Goal: Use online tool/utility

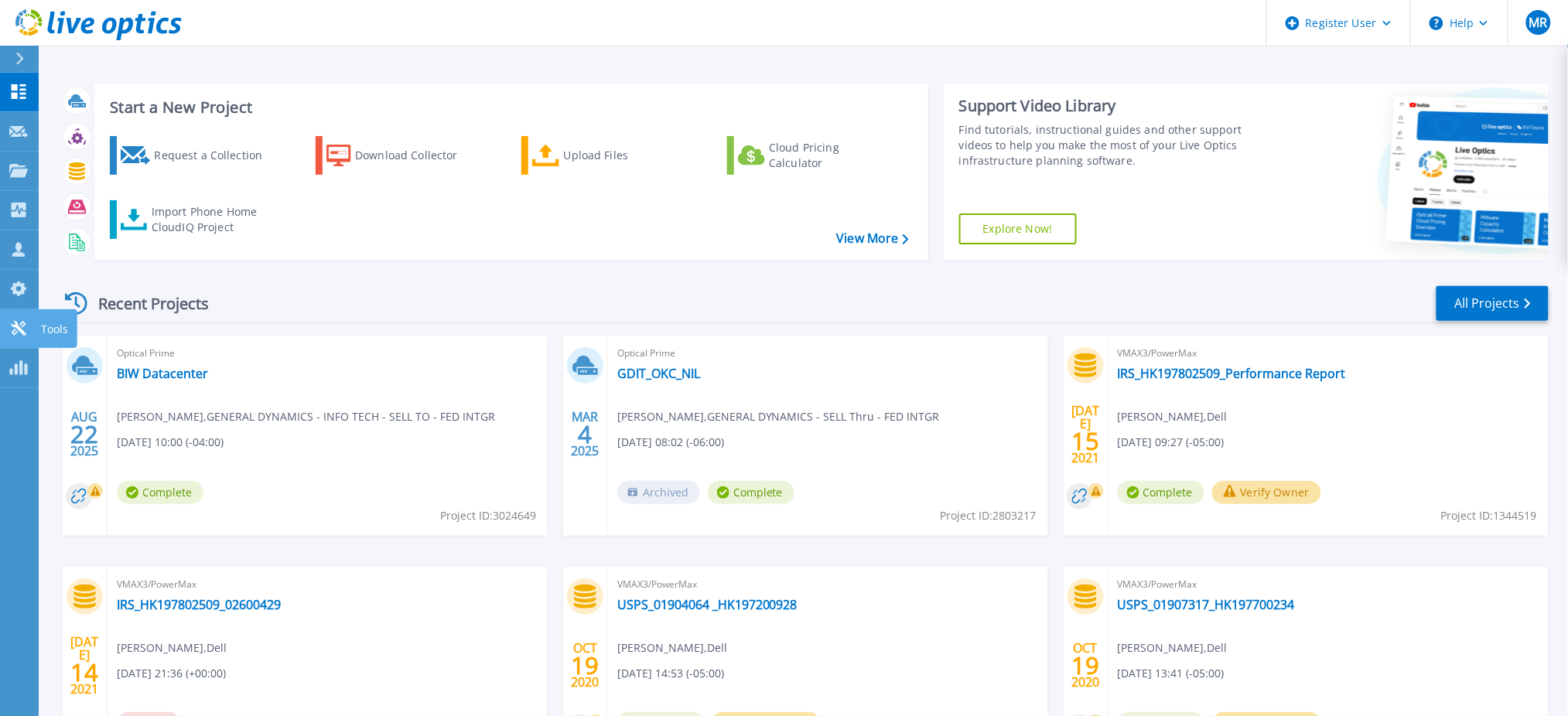
click at [7, 327] on link "Tools Tools" at bounding box center [19, 330] width 39 height 40
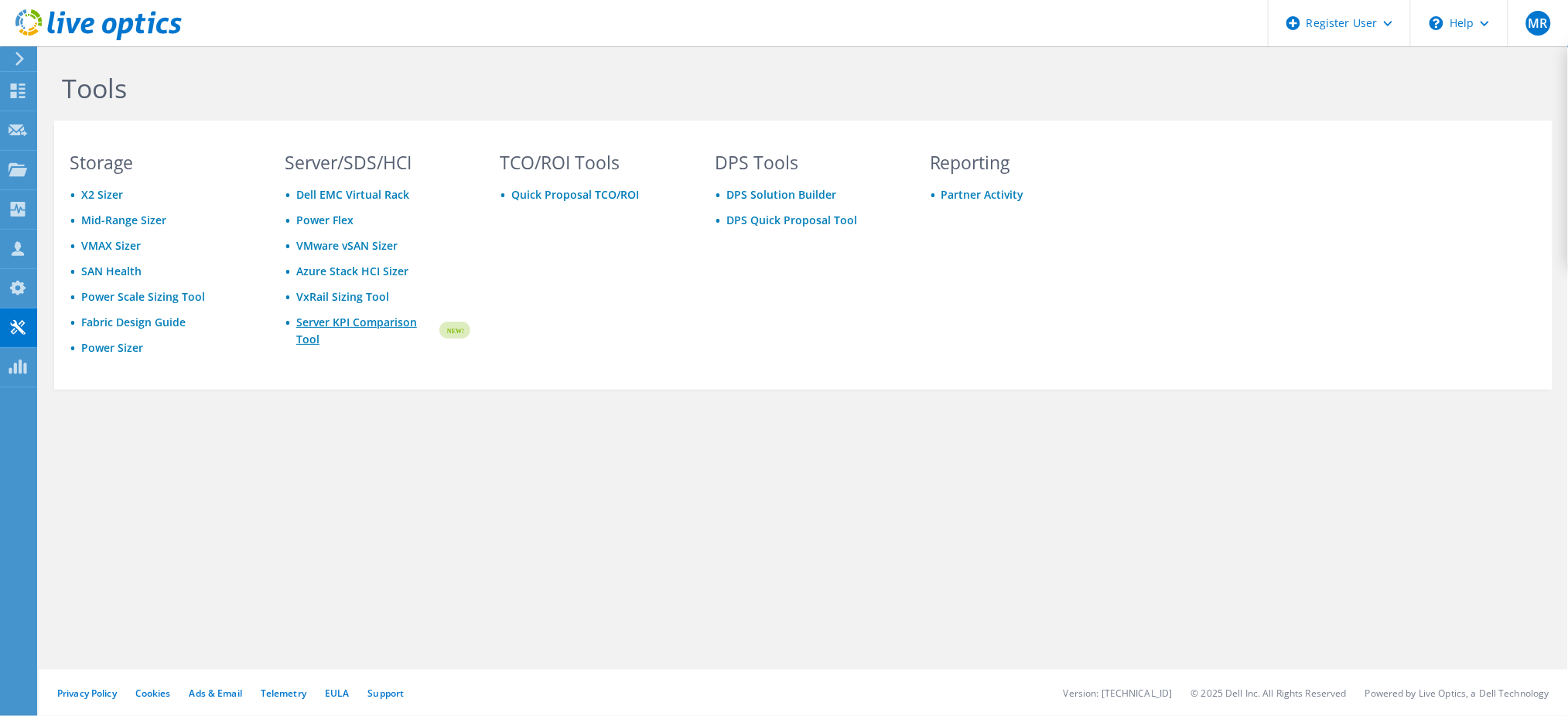
click at [386, 323] on link "Server KPI Comparison Tool" at bounding box center [366, 331] width 141 height 34
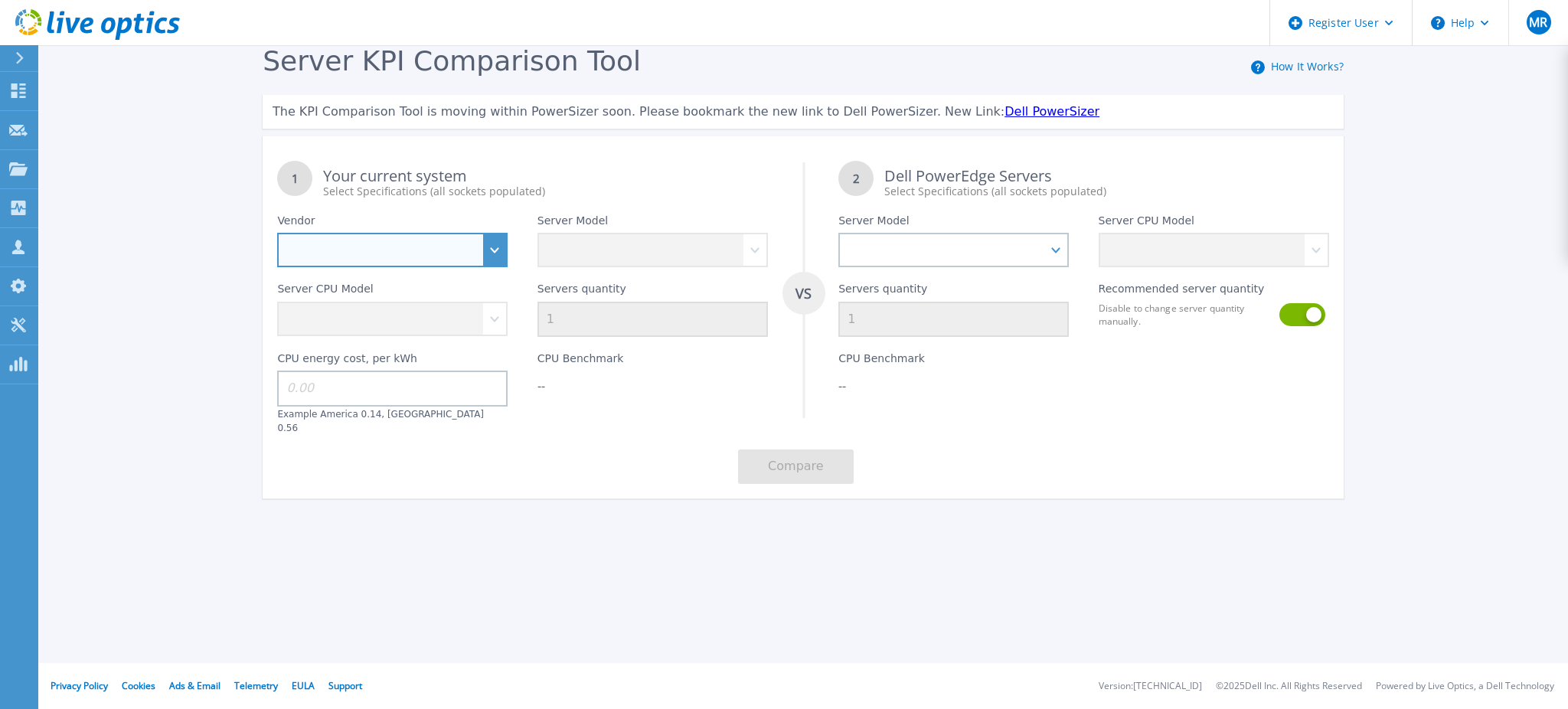
click at [382, 252] on select "Dell HPE Lenovo Supermicro" at bounding box center [392, 250] width 230 height 34
select select "Dell"
click at [277, 233] on select "Dell HPE Lenovo Supermicro" at bounding box center [392, 250] width 230 height 34
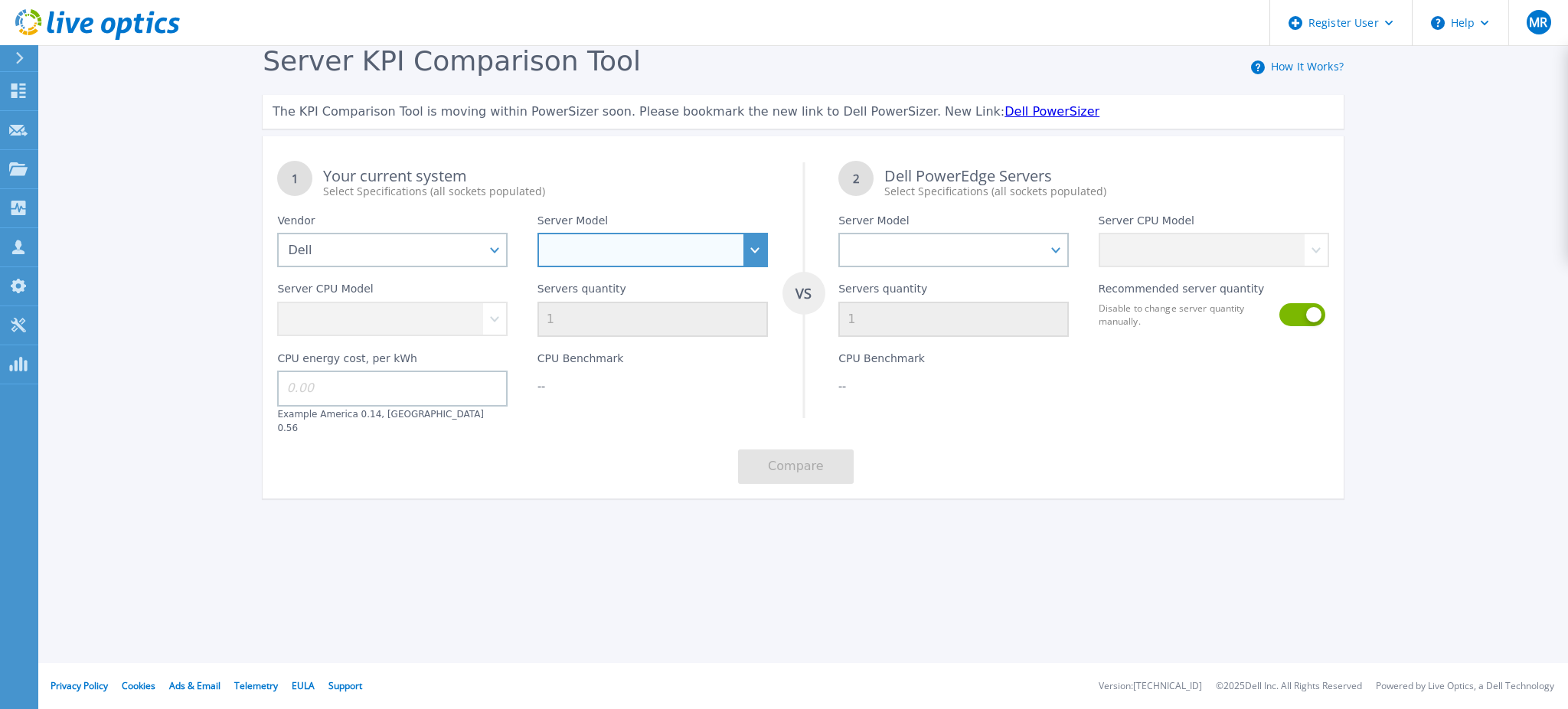
click at [604, 259] on select "PowerEdge C6520 PowerEdge C6525 PowerEdge HS5610 PowerEdge HS5620 PowerEdge R24…" at bounding box center [653, 250] width 230 height 34
select select "PowerEdge R650"
click at [538, 233] on select "PowerEdge C6520 PowerEdge C6525 PowerEdge HS5610 PowerEdge HS5620 PowerEdge R24…" at bounding box center [653, 250] width 230 height 34
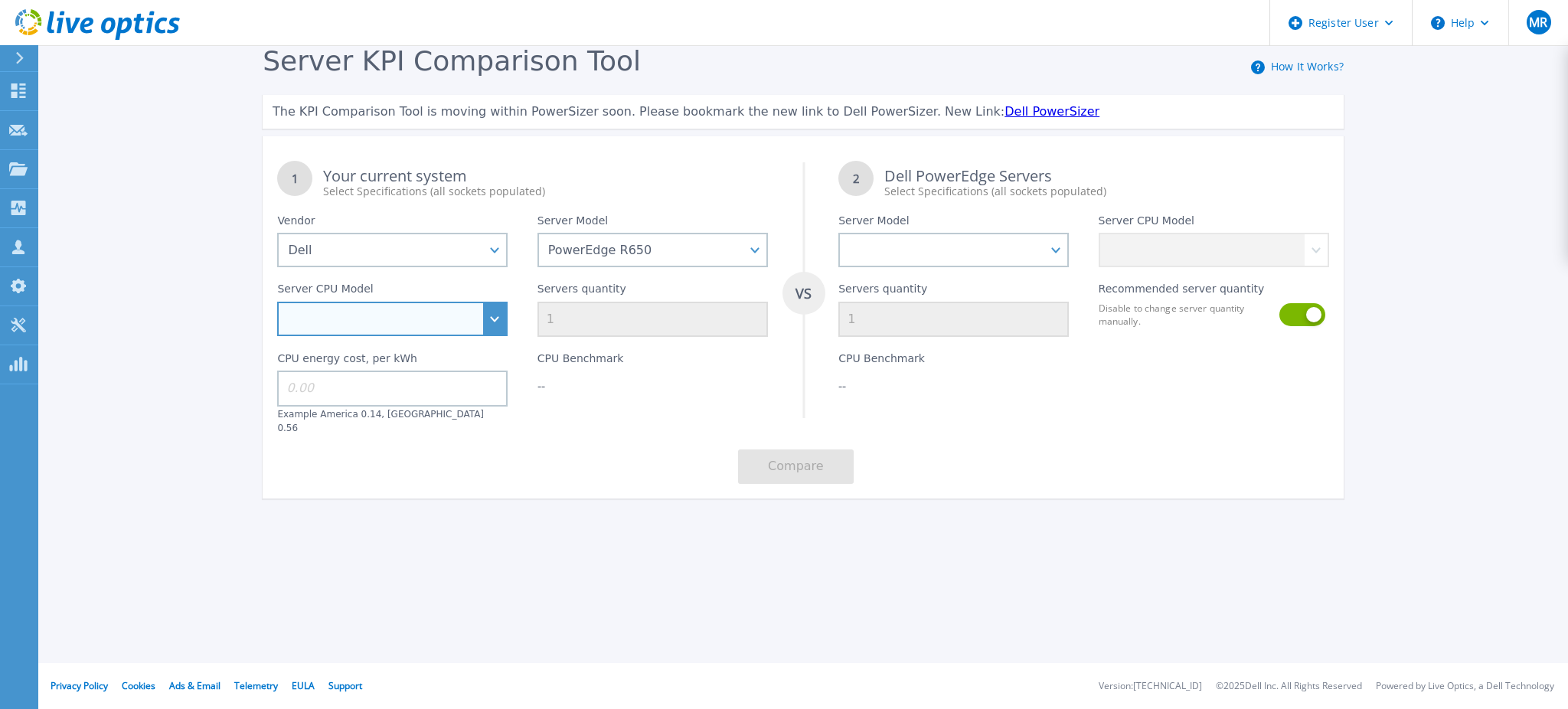
click at [490, 325] on select "Intel Xeon Gold 6312U 2.4GHz Intel Xeon Platinum 8352M 2.3GHz Intel Xeon Platin…" at bounding box center [392, 319] width 230 height 34
select select "333977"
click at [277, 302] on select "Intel Xeon Gold 6312U 2.4GHz Intel Xeon Platinum 8352M 2.3GHz Intel Xeon Platin…" at bounding box center [392, 319] width 230 height 34
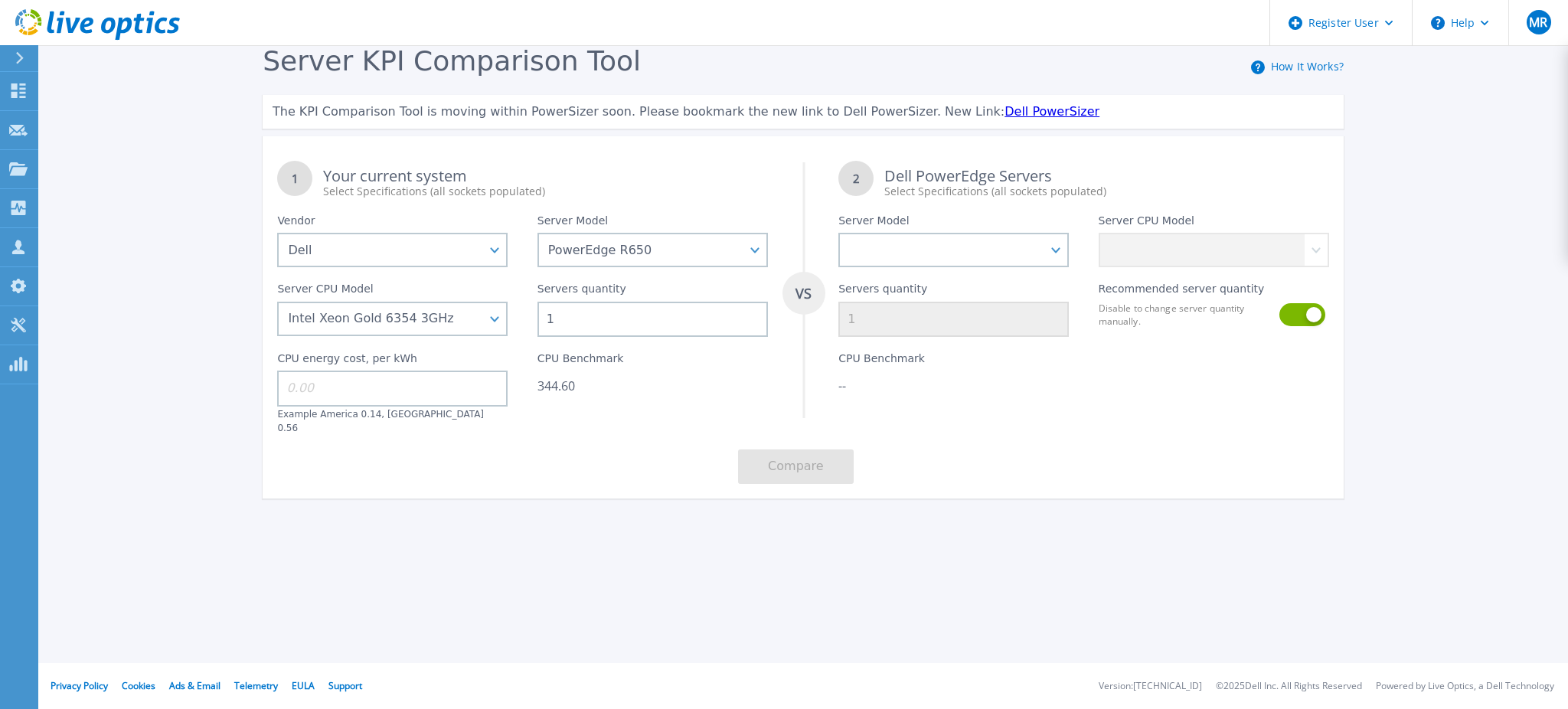
click at [1536, 242] on div "Server KPI Comparison Tool How It Works? The KPI Comparison Tool is moving with…" at bounding box center [784, 286] width 1568 height 572
